Goal: Information Seeking & Learning: Find specific fact

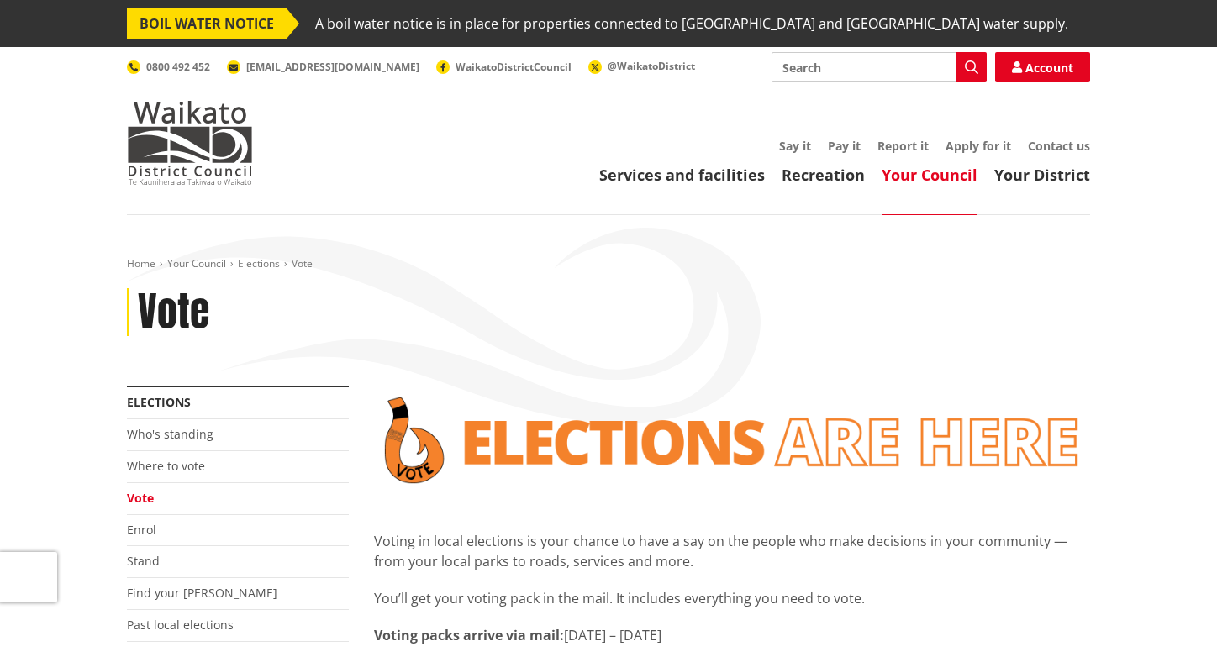
scroll to position [506, 0]
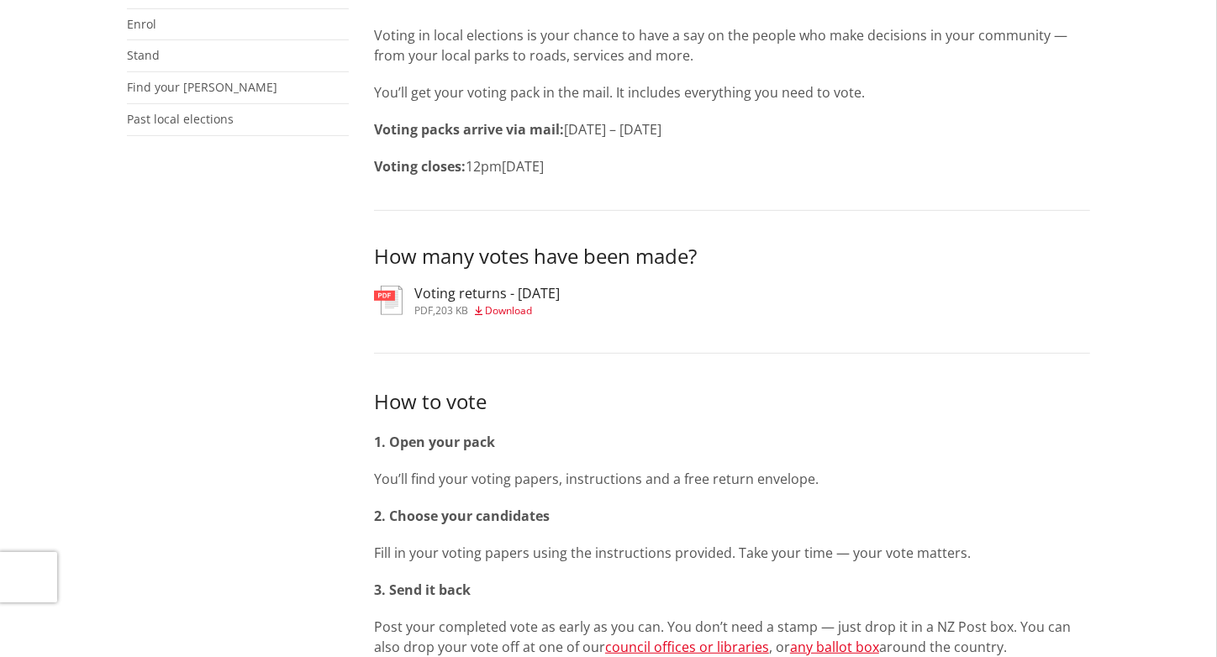
click at [474, 297] on h3 "Voting returns - [DATE]" at bounding box center [486, 294] width 145 height 16
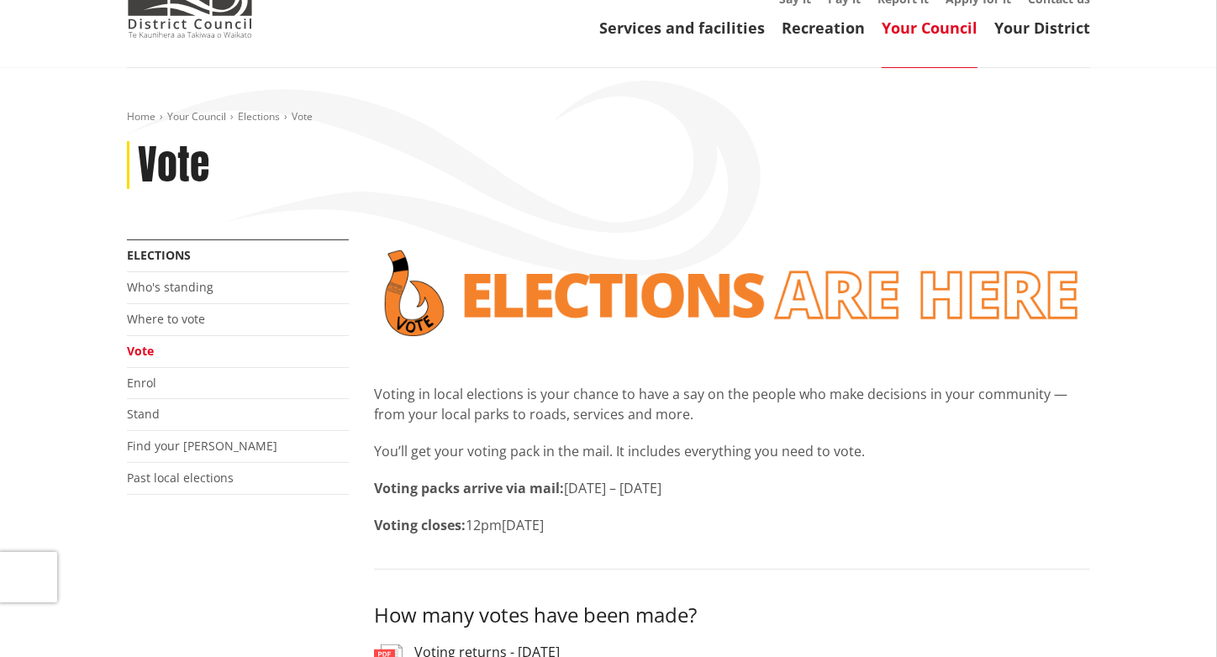
scroll to position [168, 0]
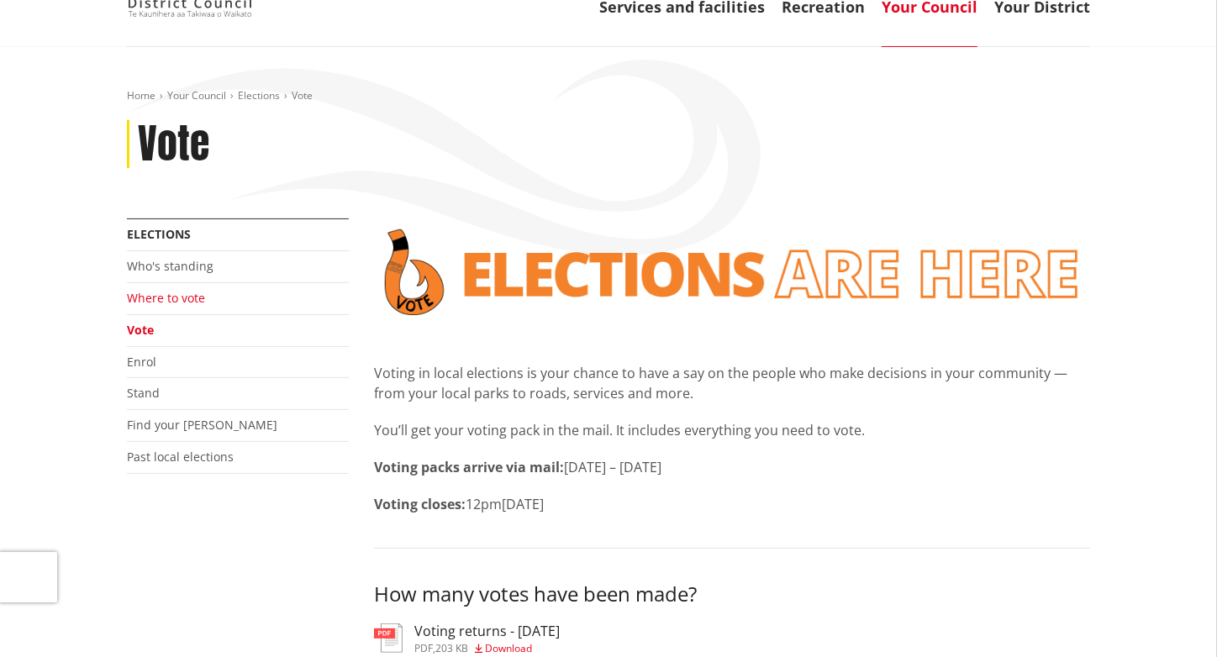
click at [163, 301] on link "Where to vote" at bounding box center [166, 298] width 78 height 16
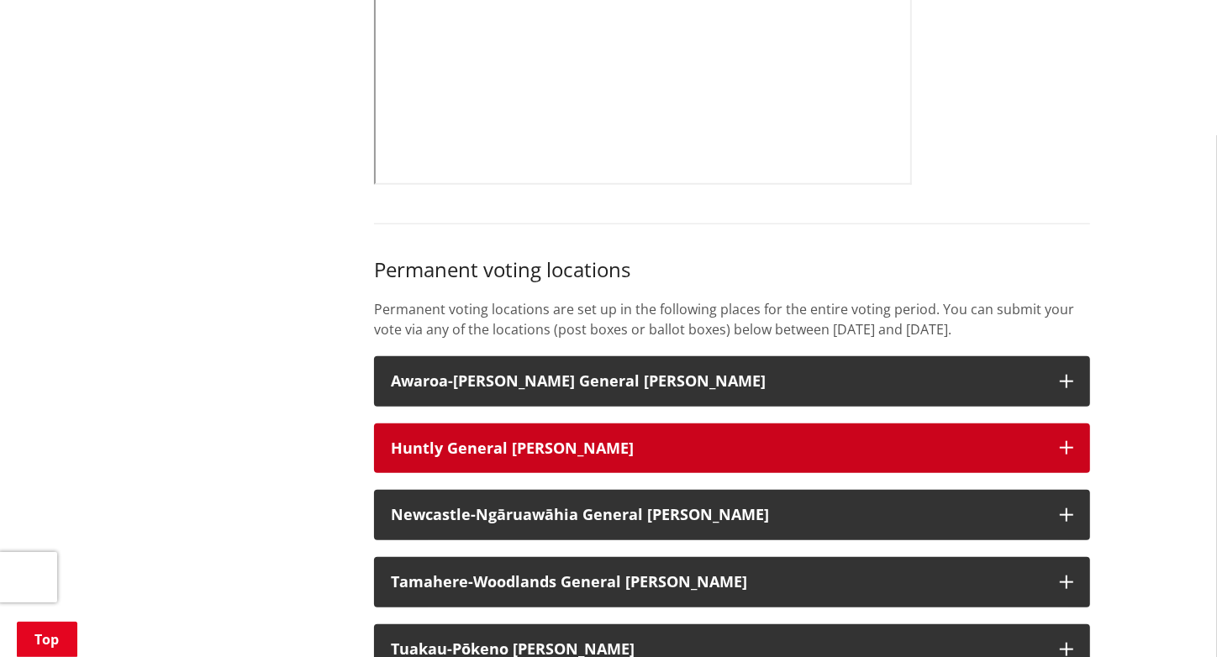
scroll to position [1177, 0]
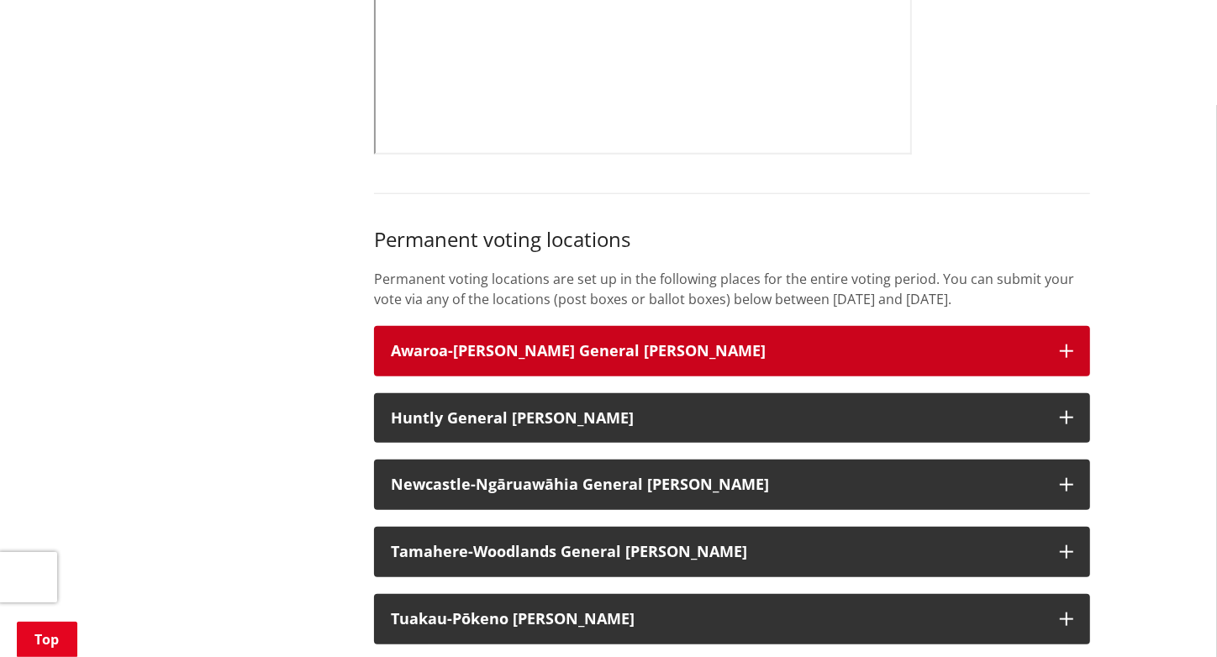
click at [970, 360] on h3 "Awaroa-[PERSON_NAME] General [PERSON_NAME]" at bounding box center [717, 351] width 652 height 17
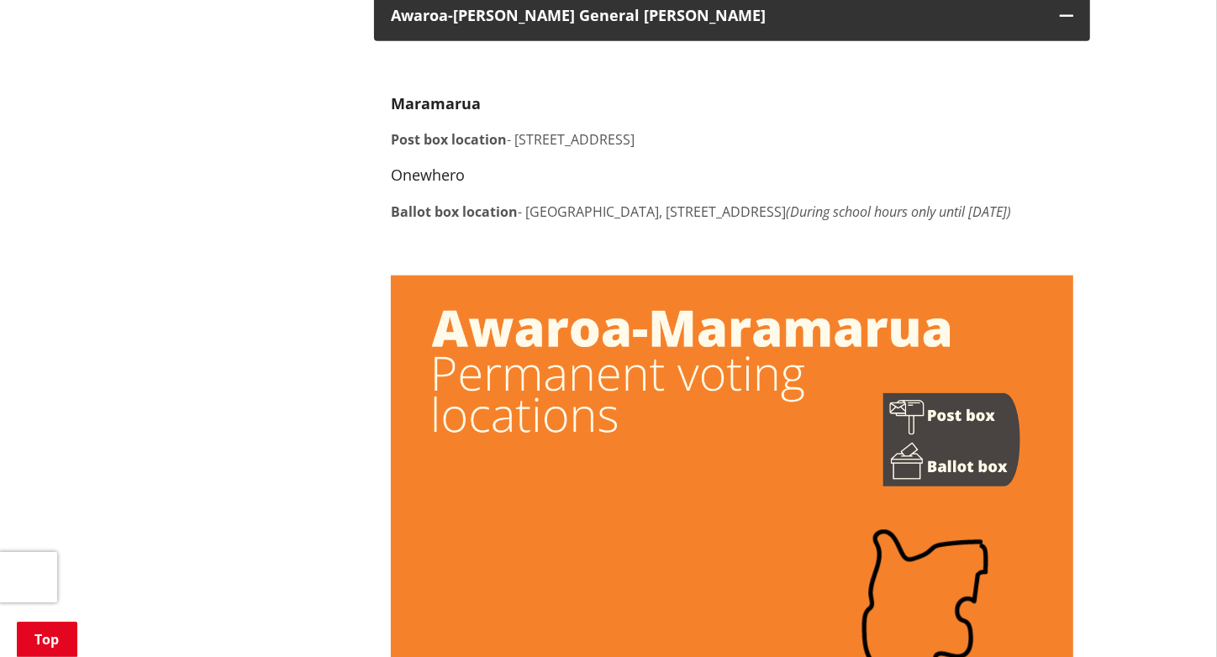
scroll to position [1513, 0]
drag, startPoint x: 528, startPoint y: 231, endPoint x: 453, endPoint y: 245, distance: 76.0
click at [453, 221] on p "Ballot box location - [GEOGRAPHIC_DATA], [STREET_ADDRESS] (During school hours …" at bounding box center [732, 211] width 683 height 20
copy p "[GEOGRAPHIC_DATA], [STREET_ADDRESS] (During school hours only until [DATE])"
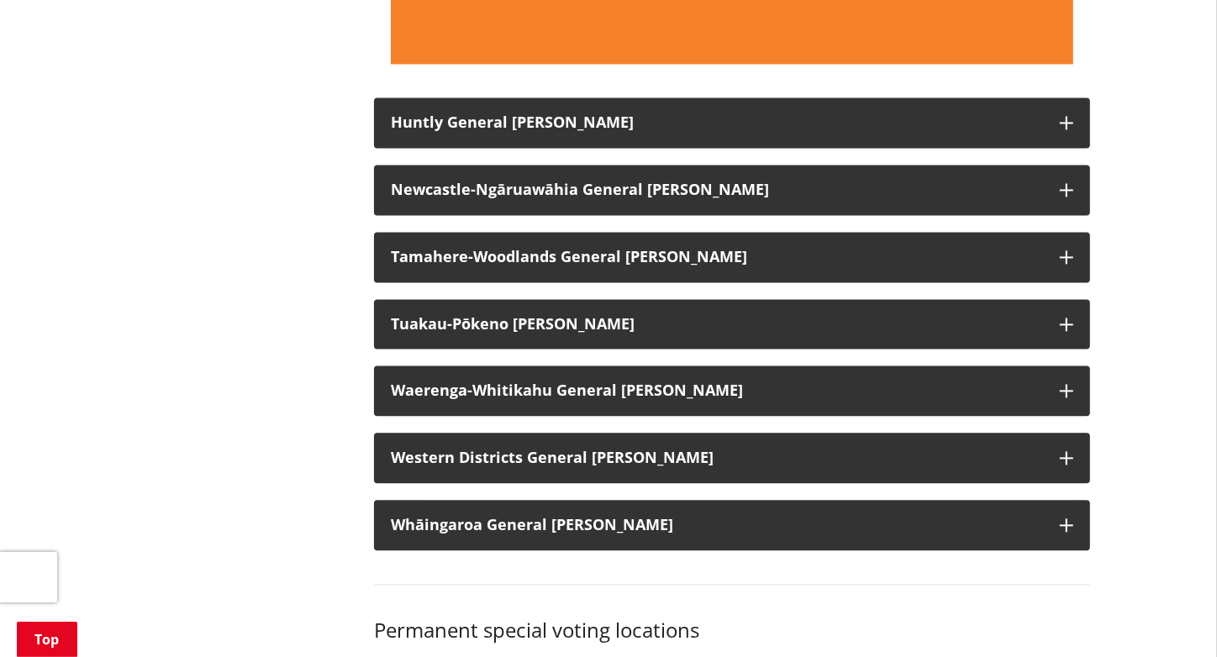
scroll to position [2690, 0]
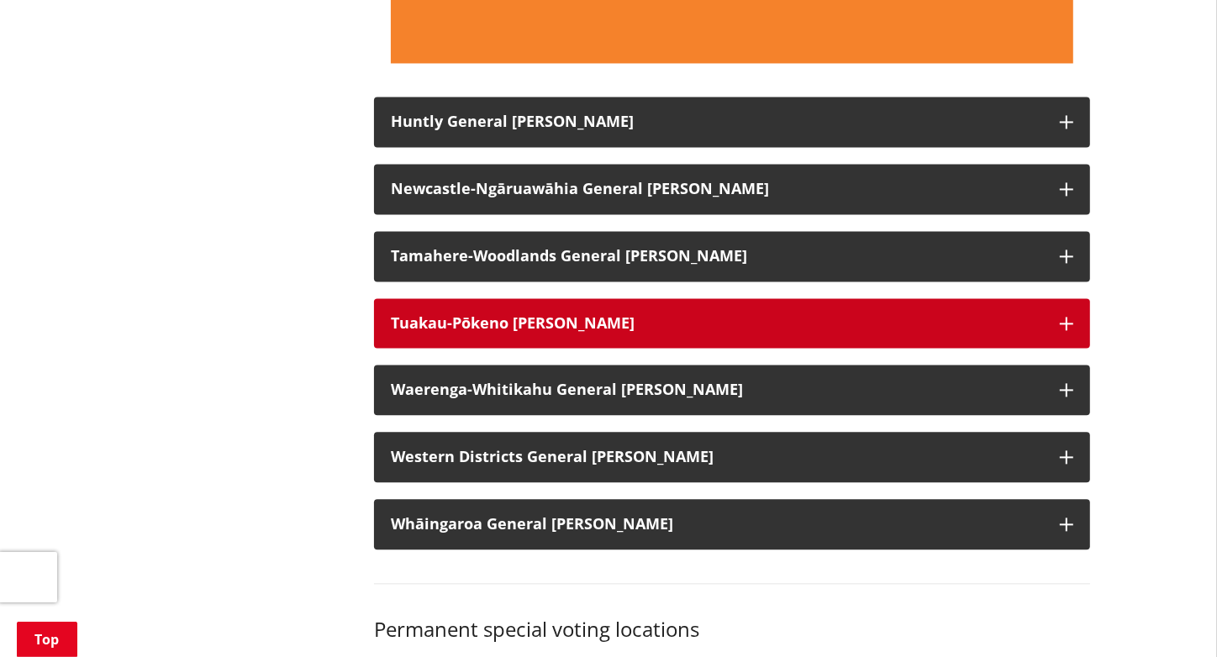
click at [624, 332] on h3 "Tuakau-Pōkeno [PERSON_NAME]" at bounding box center [717, 323] width 652 height 17
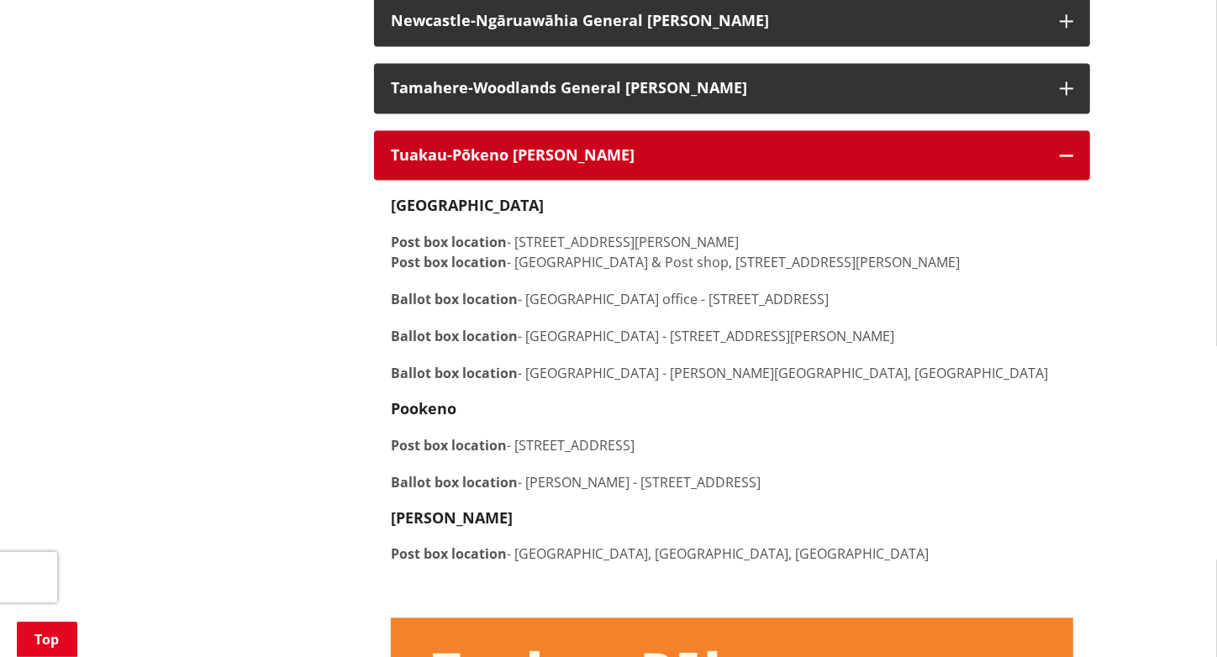
scroll to position [2943, 0]
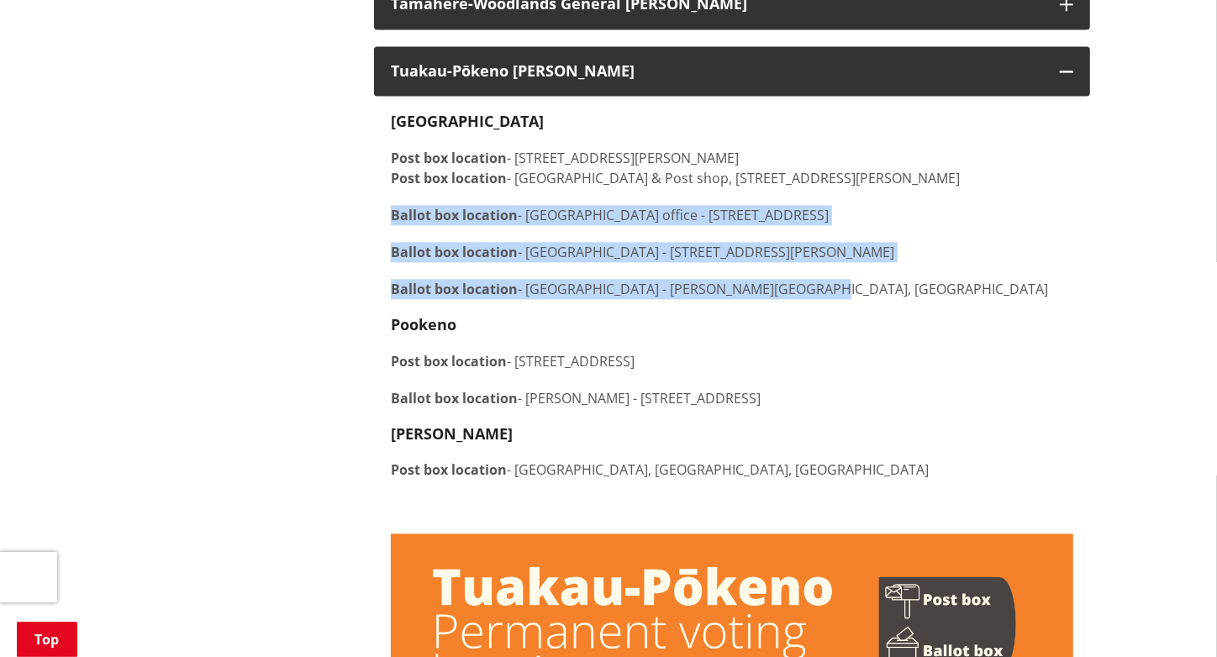
drag, startPoint x: 391, startPoint y: 256, endPoint x: 805, endPoint y: 326, distance: 419.5
click at [805, 326] on div "[GEOGRAPHIC_DATA] Post box location - [STREET_ADDRESS][PERSON_NAME] Post box lo…" at bounding box center [732, 315] width 683 height 404
copy div "Ballot box location - [GEOGRAPHIC_DATA] office - [STREET_ADDRESS][GEOGRAPHIC_DA…"
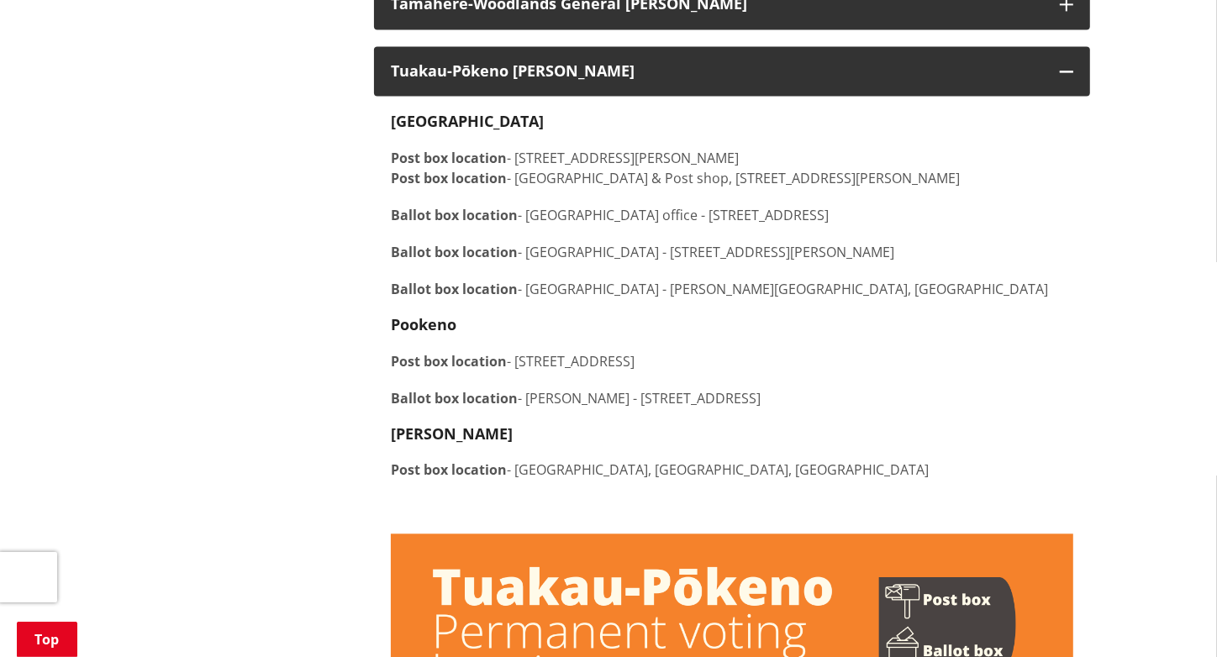
drag, startPoint x: 391, startPoint y: 438, endPoint x: 868, endPoint y: 439, distance: 477.5
click at [868, 409] on p "Ballot box location - [GEOGRAPHIC_DATA] [GEOGRAPHIC_DATA] - [STREET_ADDRESS]" at bounding box center [732, 398] width 683 height 20
copy p "Ballot box location - [GEOGRAPHIC_DATA] [GEOGRAPHIC_DATA] - [STREET_ADDRESS]"
